Goal: Navigation & Orientation: Find specific page/section

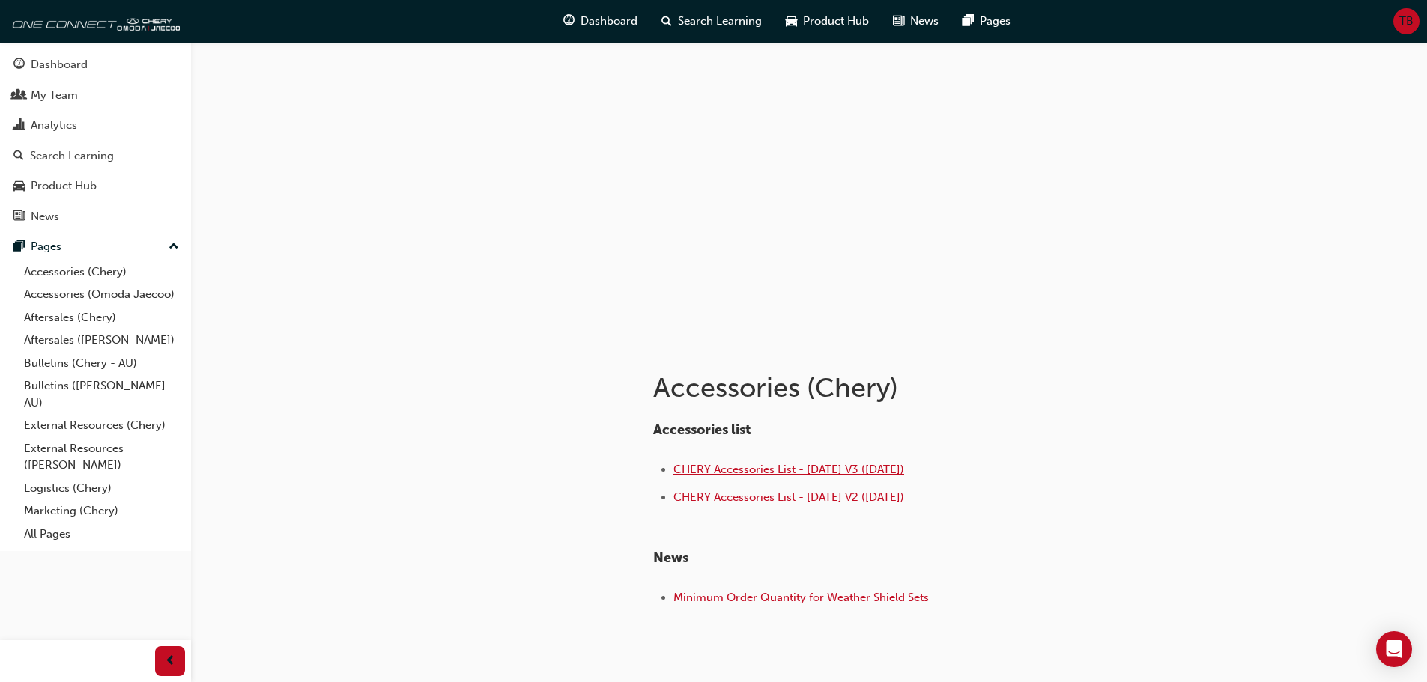
click at [734, 470] on span "CHERY Accessories List - [DATE] V3 ([DATE])" at bounding box center [788, 469] width 231 height 13
click at [49, 361] on link "Bulletins (Chery - AU)" at bounding box center [101, 363] width 167 height 23
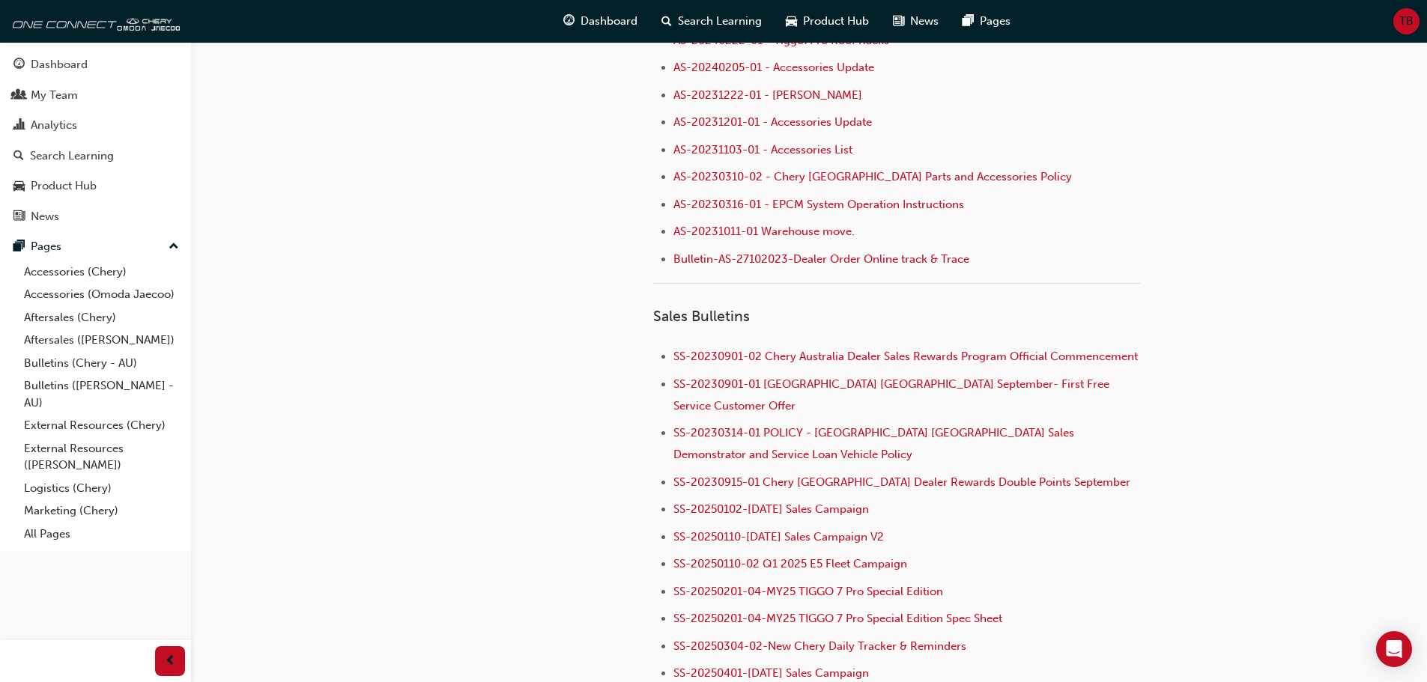
scroll to position [1049, 0]
